Goal: Information Seeking & Learning: Learn about a topic

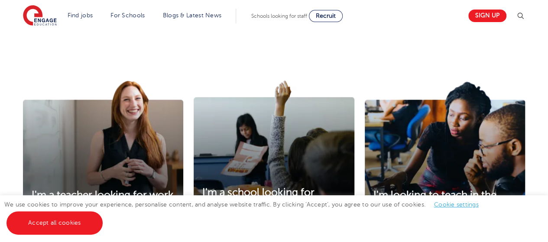
scroll to position [346, 0]
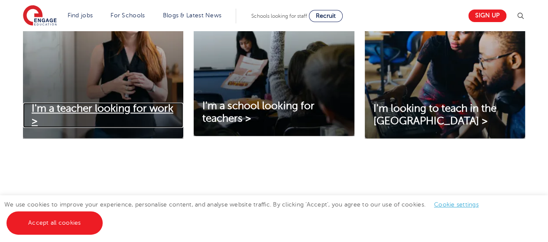
click at [150, 111] on span "I'm a teacher looking for work >" at bounding box center [103, 115] width 142 height 24
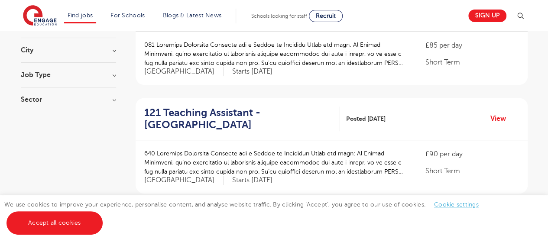
scroll to position [43, 0]
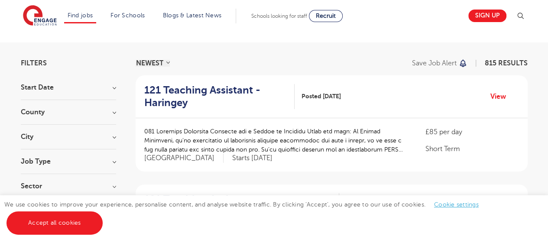
click at [106, 136] on h3 "City" at bounding box center [68, 136] width 95 height 7
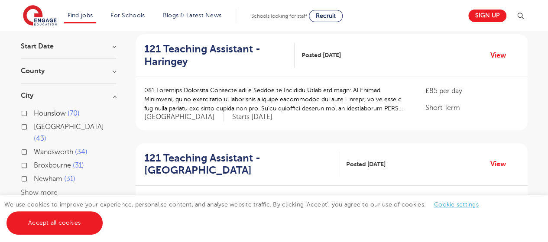
scroll to position [130, 0]
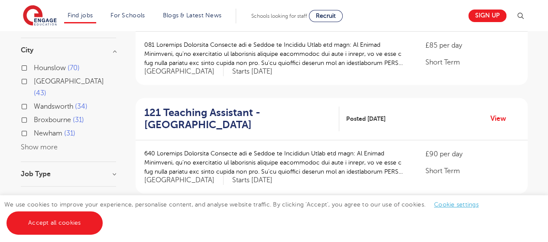
click at [56, 129] on span "Newham" at bounding box center [48, 133] width 29 height 8
click at [39, 129] on input "Newham 31" at bounding box center [37, 132] width 6 height 6
checkbox input "true"
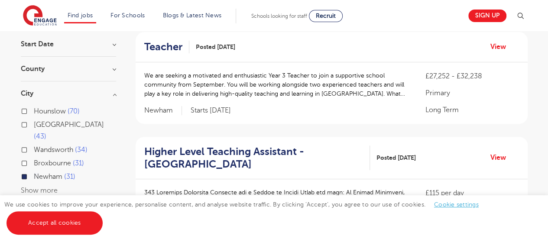
scroll to position [43, 0]
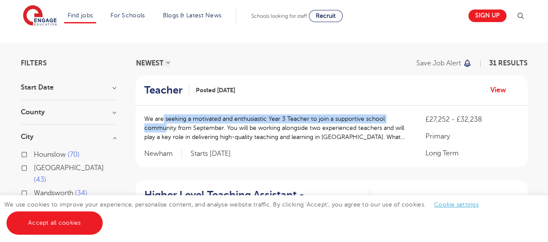
drag, startPoint x: 161, startPoint y: 117, endPoint x: 162, endPoint y: 130, distance: 13.0
click at [162, 130] on p "We are seeking a motivated and enthusiastic Year 3 Teacher to join a supportive…" at bounding box center [276, 127] width 264 height 27
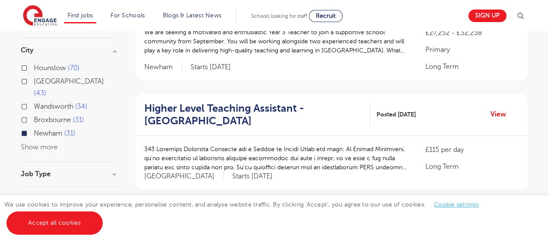
scroll to position [173, 0]
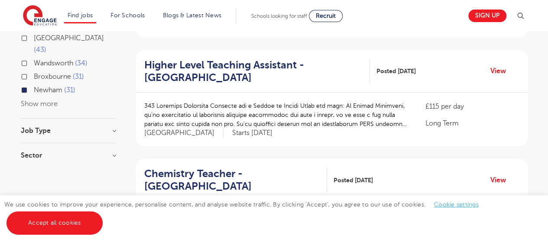
click at [274, 121] on p at bounding box center [276, 114] width 264 height 27
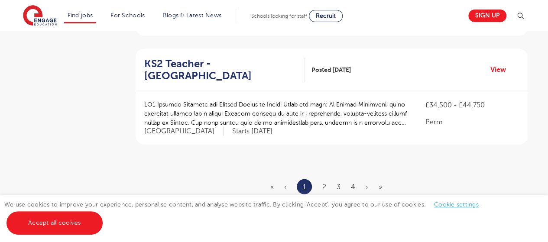
scroll to position [1082, 0]
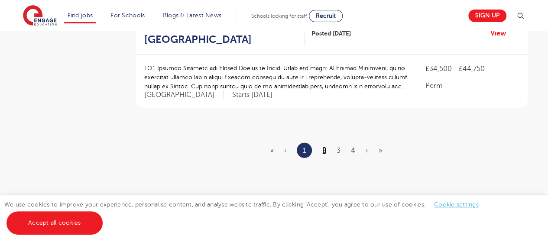
click at [325, 147] on link "2" at bounding box center [324, 151] width 4 height 8
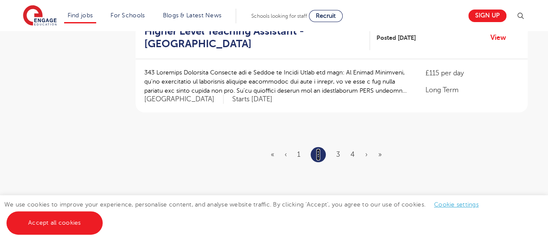
scroll to position [0, 0]
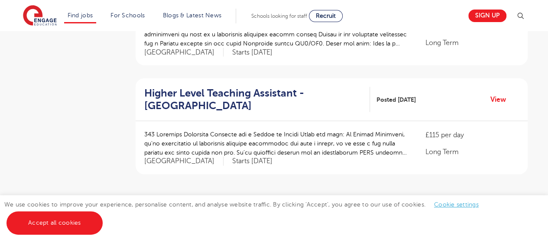
scroll to position [1039, 0]
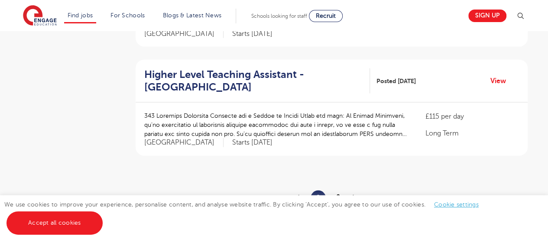
click at [339, 194] on link "3" at bounding box center [338, 198] width 4 height 8
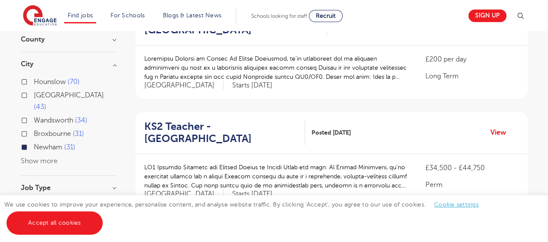
scroll to position [130, 0]
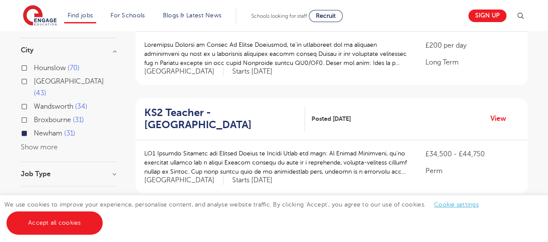
click at [45, 143] on button "Show more" at bounding box center [39, 147] width 37 height 8
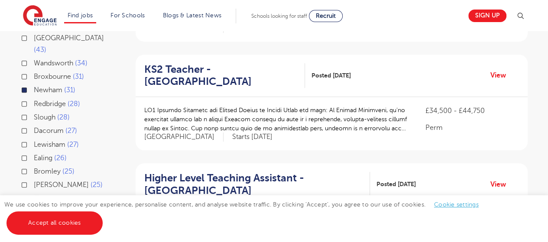
click at [27, 98] on div "Redbridge 28" at bounding box center [68, 104] width 95 height 13
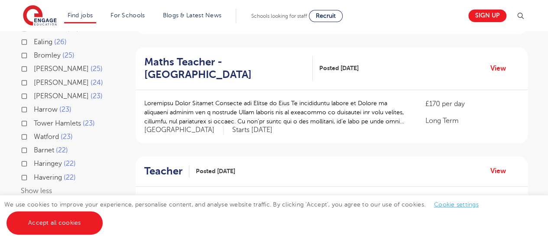
scroll to position [303, 0]
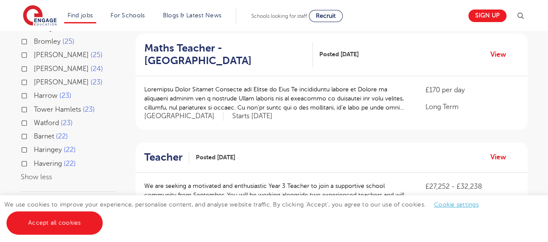
click at [34, 158] on label "Havering 22" at bounding box center [55, 163] width 42 height 11
click at [34, 160] on input "Havering 22" at bounding box center [37, 163] width 6 height 6
checkbox input "true"
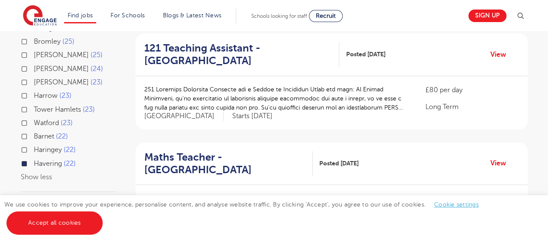
click at [65, 106] on span "Tower Hamlets" at bounding box center [57, 110] width 47 height 8
click at [39, 106] on input "Tower Hamlets 23" at bounding box center [37, 109] width 6 height 6
checkbox input "true"
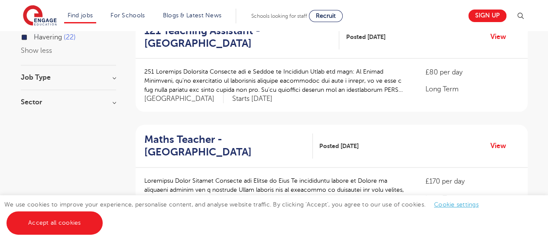
scroll to position [476, 0]
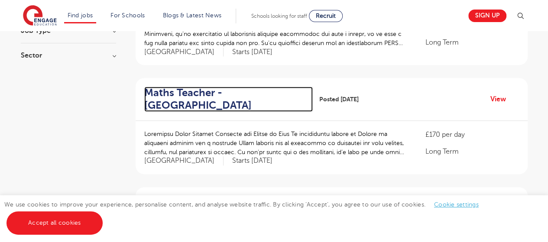
click at [174, 96] on h2 "Maths Teacher - Redbridge" at bounding box center [224, 99] width 161 height 25
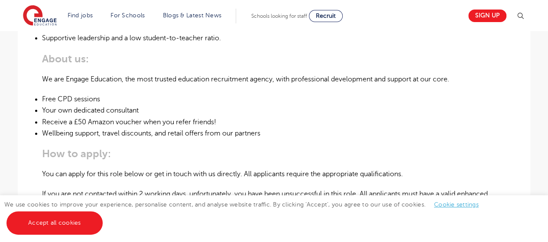
scroll to position [390, 0]
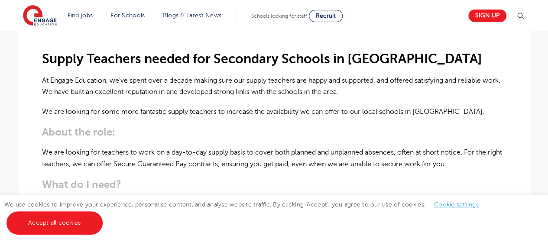
scroll to position [260, 0]
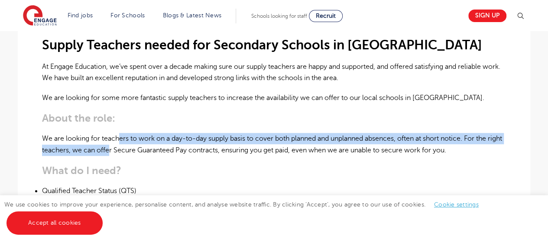
drag, startPoint x: 120, startPoint y: 117, endPoint x: 127, endPoint y: 129, distance: 13.6
click at [127, 133] on p "We are looking for teachers to work on a day-to-day supply basis to cover both …" at bounding box center [274, 144] width 464 height 23
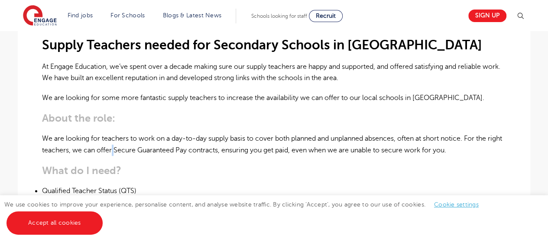
drag, startPoint x: 131, startPoint y: 133, endPoint x: 128, endPoint y: 121, distance: 12.4
click at [128, 133] on p "We are looking for teachers to work on a day-to-day supply basis to cover both …" at bounding box center [274, 144] width 464 height 23
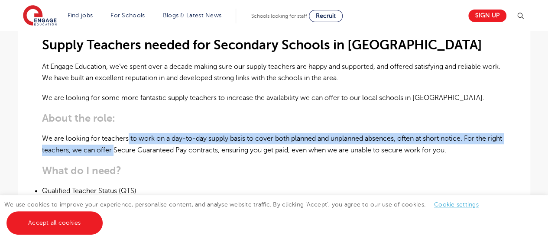
click at [128, 133] on p "We are looking for teachers to work on a day-to-day supply basis to cover both …" at bounding box center [274, 144] width 464 height 23
drag, startPoint x: 128, startPoint y: 117, endPoint x: 130, endPoint y: 131, distance: 13.5
click at [130, 133] on p "We are looking for teachers to work on a day-to-day supply basis to cover both …" at bounding box center [274, 144] width 464 height 23
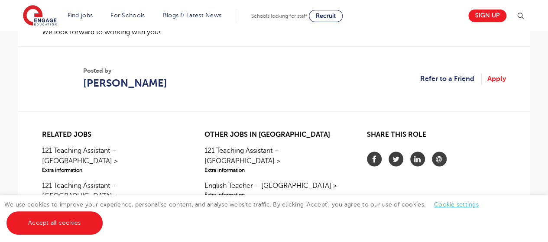
scroll to position [823, 0]
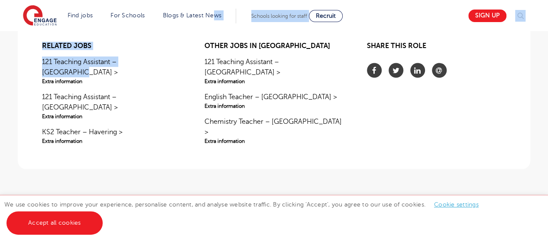
click at [239, 54] on section "Related jobs 121 Teaching Assistant – Haringey > Extra information 121 Teaching…" at bounding box center [274, 99] width 498 height 140
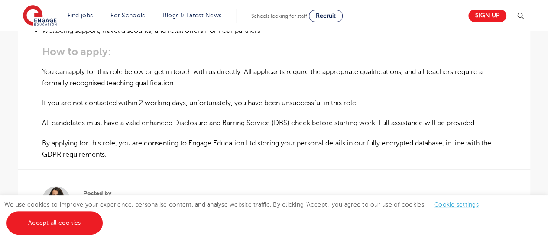
scroll to position [563, 0]
